Goal: Task Accomplishment & Management: Complete application form

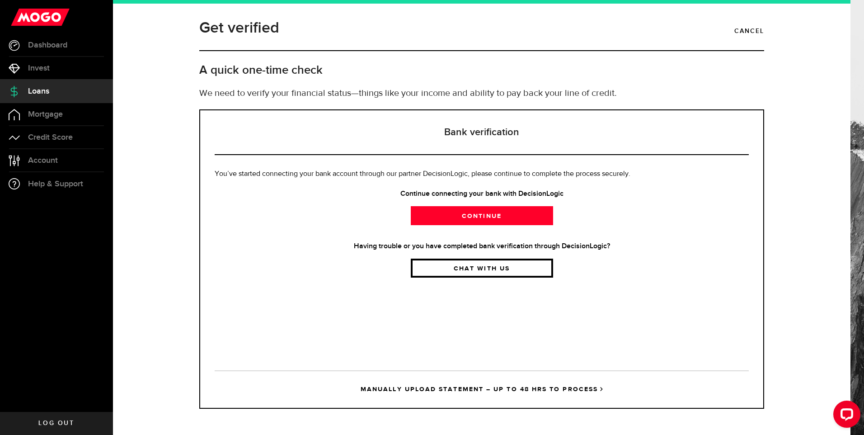
click at [485, 267] on link "Chat with us" at bounding box center [482, 267] width 142 height 19
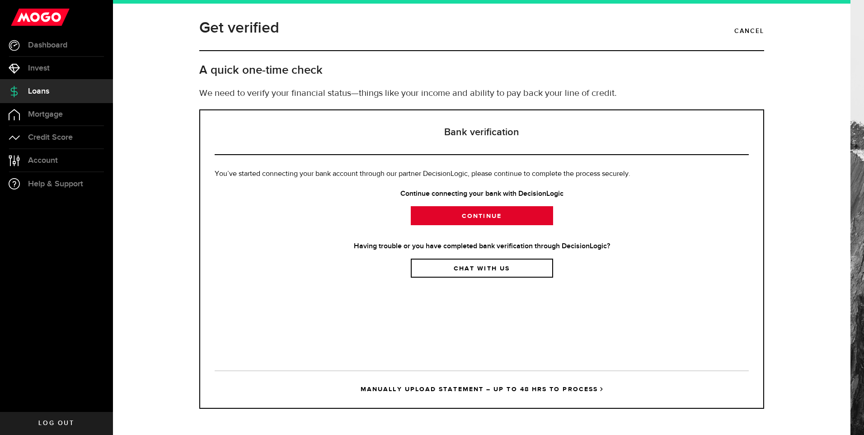
click at [497, 216] on link "Continue" at bounding box center [482, 215] width 142 height 19
click at [487, 214] on link "Continue" at bounding box center [482, 215] width 142 height 19
click at [465, 213] on link "Continue" at bounding box center [482, 215] width 142 height 19
click at [474, 214] on link "Continue" at bounding box center [482, 215] width 142 height 19
click at [476, 216] on link "Continue" at bounding box center [482, 215] width 142 height 19
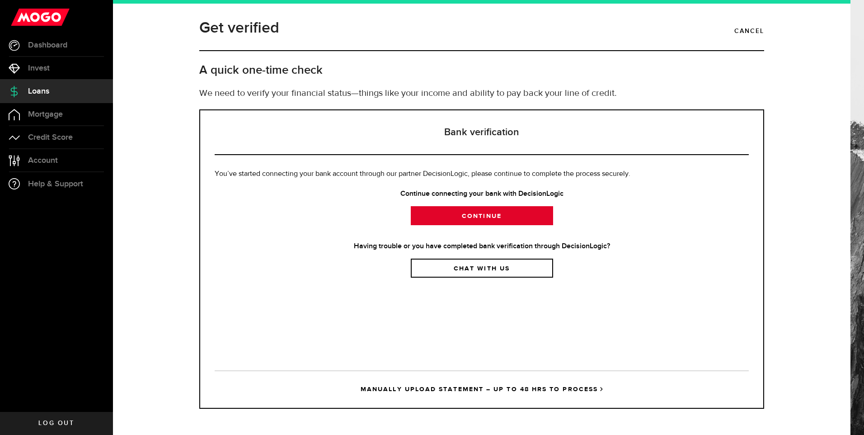
click at [484, 218] on link "Continue" at bounding box center [482, 215] width 142 height 19
